Goal: Task Accomplishment & Management: Use online tool/utility

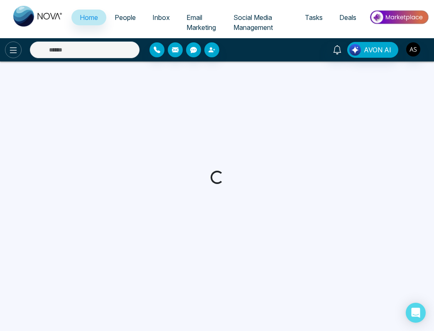
click at [12, 49] on icon at bounding box center [13, 50] width 10 height 10
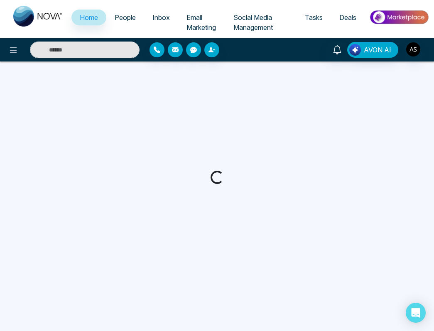
select select "*"
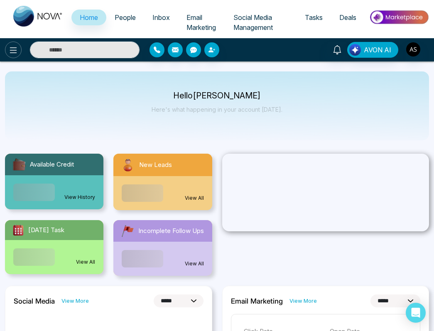
click at [15, 46] on icon at bounding box center [13, 50] width 10 height 10
click at [12, 49] on icon at bounding box center [13, 50] width 10 height 10
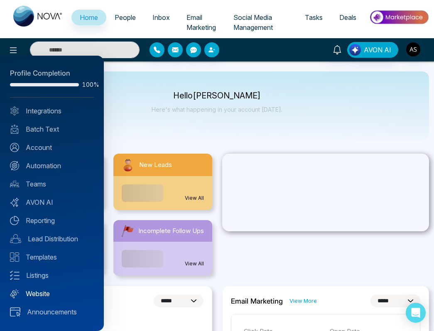
click at [48, 292] on link "Website" at bounding box center [52, 294] width 84 height 10
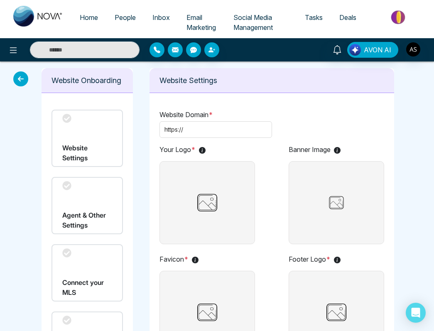
click at [83, 203] on div "Agent & Other Settings" at bounding box center [87, 205] width 71 height 57
click at [82, 262] on div "Connect your MLS" at bounding box center [87, 272] width 71 height 57
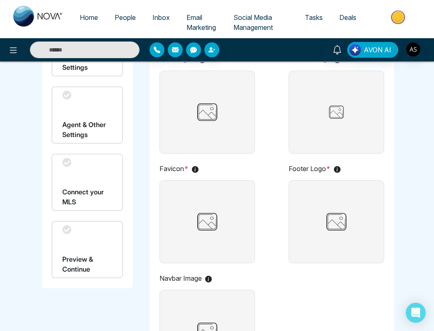
scroll to position [7, 0]
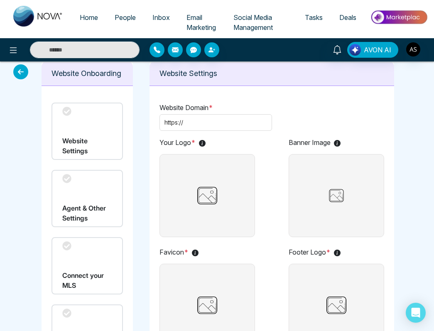
click at [95, 214] on div "Agent & Other Settings" at bounding box center [87, 198] width 71 height 57
click at [86, 257] on div "Connect your MLS" at bounding box center [87, 265] width 71 height 57
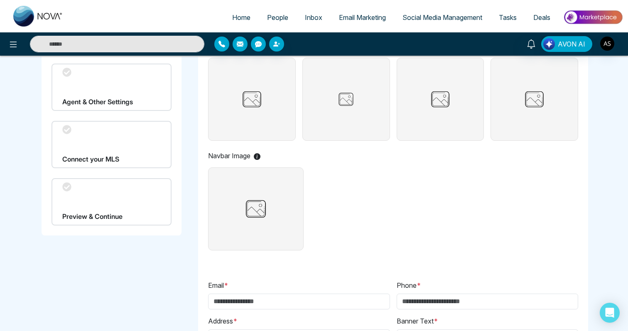
scroll to position [0, 0]
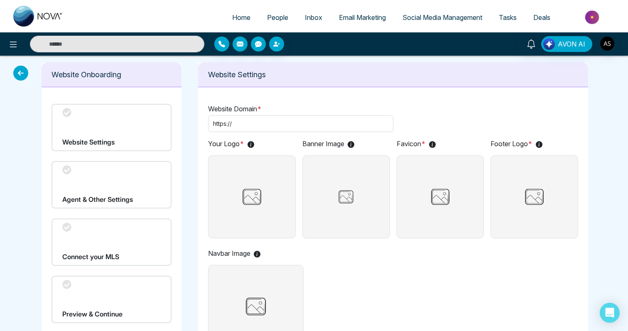
click at [16, 68] on icon at bounding box center [20, 73] width 15 height 15
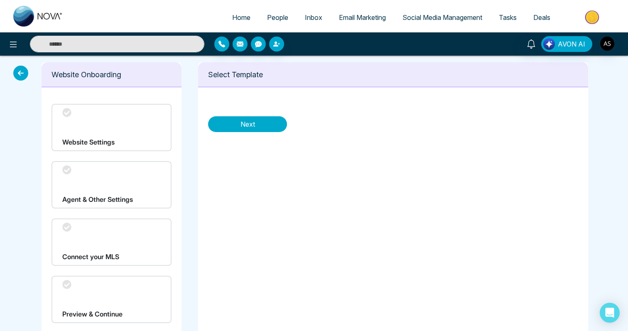
click at [16, 68] on icon at bounding box center [20, 73] width 15 height 15
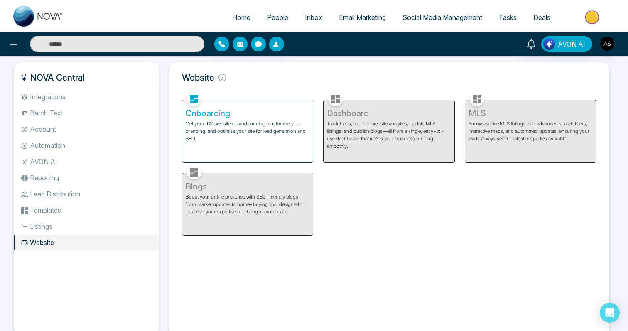
click at [385, 218] on div "Onboarding Get your IDX website up and running, customize your branding, and op…" at bounding box center [389, 163] width 425 height 146
click at [377, 227] on div "Onboarding Get your IDX website up and running, customize your branding, and op…" at bounding box center [389, 163] width 425 height 146
click at [360, 158] on div "Dashboard Track leads, monitor website analytics, update MLS listings, and publ…" at bounding box center [389, 126] width 142 height 73
click at [280, 134] on p "Get your IDX website up and running, customize your branding, and optimize your…" at bounding box center [248, 131] width 124 height 22
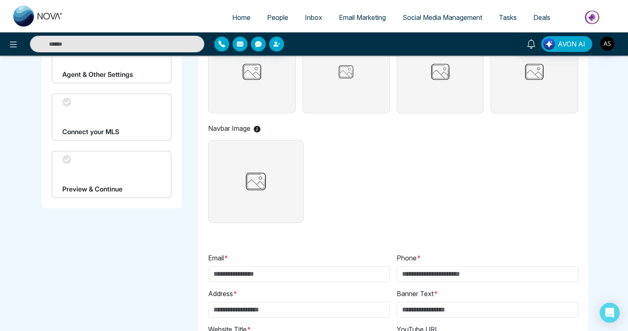
scroll to position [147, 0]
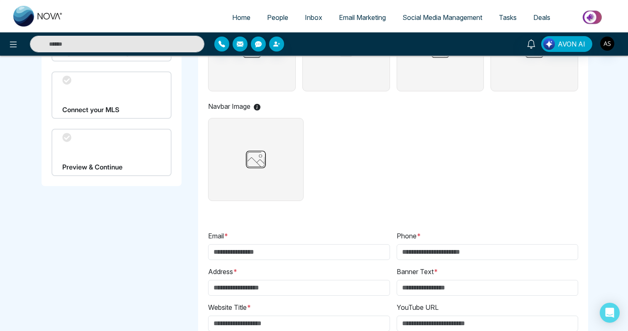
click at [140, 98] on div "Connect your MLS" at bounding box center [112, 94] width 120 height 47
click at [131, 106] on div "Connect your MLS" at bounding box center [112, 94] width 120 height 47
click at [369, 158] on div "Your Logo * Banner Image Favicon * Footer Logo * Navbar Image" at bounding box center [393, 98] width 370 height 213
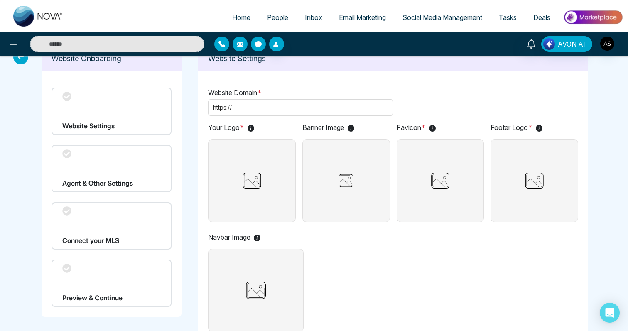
scroll to position [0, 0]
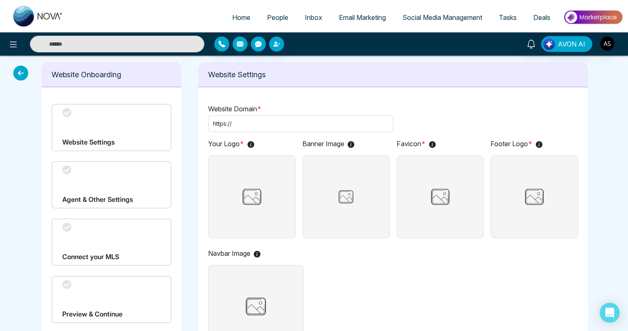
click at [393, 278] on div "Your Logo * Banner Image Favicon * Footer Logo * Navbar Image" at bounding box center [393, 245] width 370 height 213
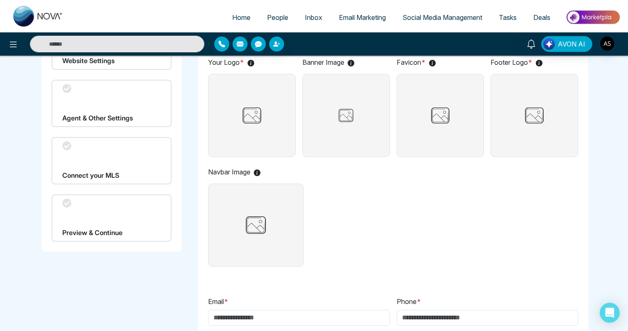
scroll to position [123, 0]
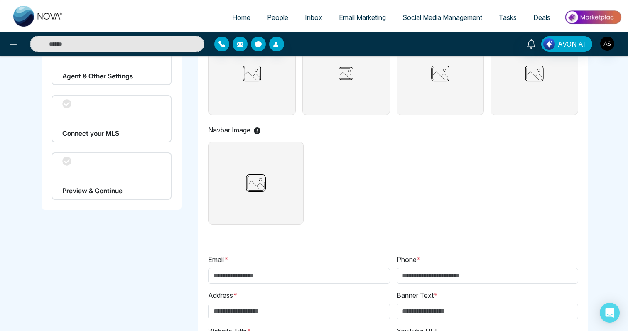
click at [96, 177] on div "Preview & Continue" at bounding box center [112, 176] width 120 height 47
click at [116, 141] on div "Connect your MLS" at bounding box center [112, 118] width 120 height 47
click at [118, 136] on div "Connect your MLS" at bounding box center [112, 118] width 120 height 47
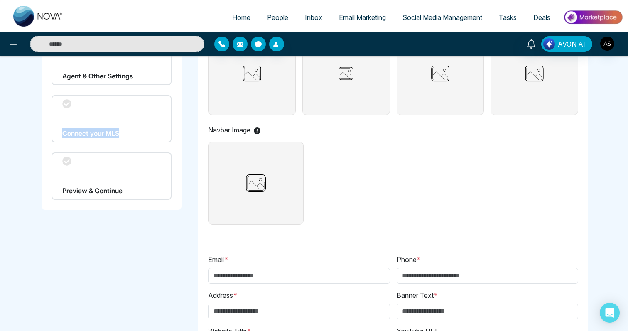
click at [118, 136] on div "Connect your MLS" at bounding box center [112, 118] width 120 height 47
click at [134, 135] on div "Connect your MLS" at bounding box center [112, 118] width 120 height 47
click at [290, 165] on label at bounding box center [256, 183] width 96 height 83
click at [0, 0] on input "file" at bounding box center [0, 0] width 0 height 0
click at [382, 193] on div "Your Logo * Banner Image Favicon * Footer Logo * Navbar Image" at bounding box center [393, 121] width 370 height 213
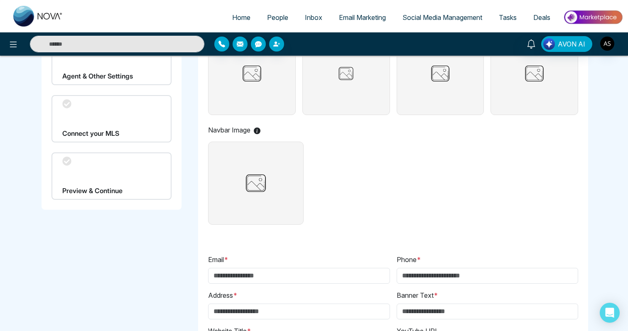
scroll to position [0, 0]
